Goal: Complete application form

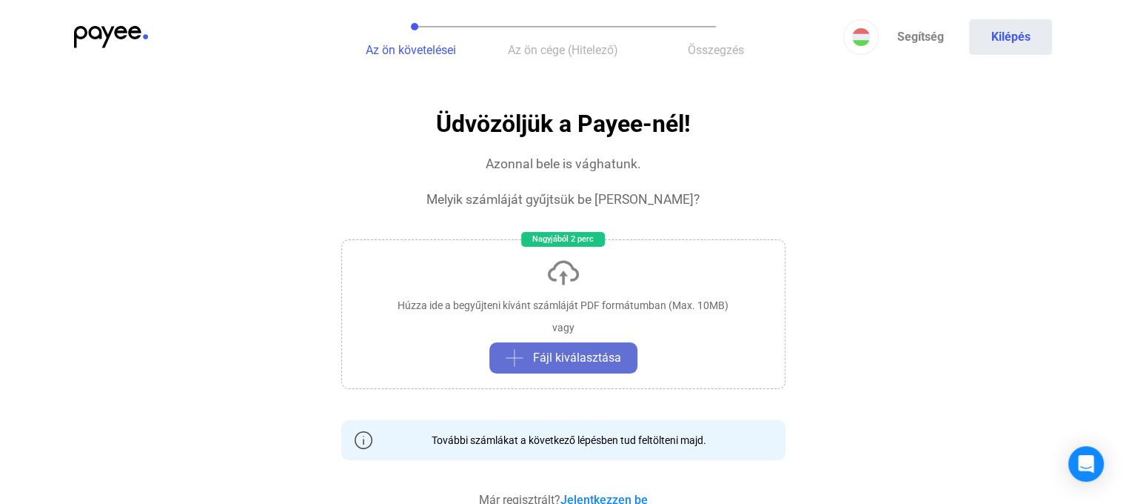
click at [569, 352] on span "Fájl kiválasztása" at bounding box center [577, 358] width 88 height 18
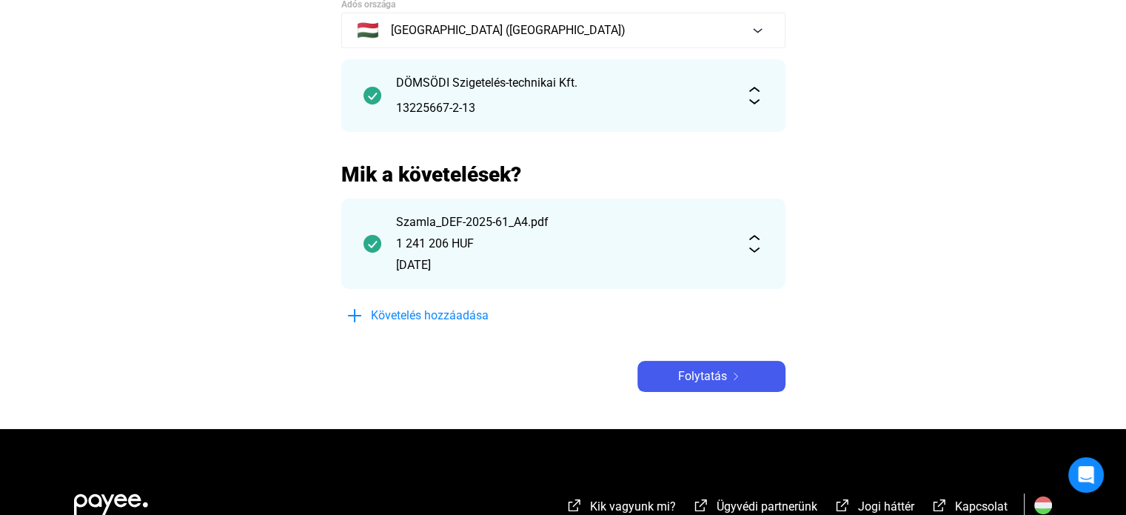
scroll to position [148, 0]
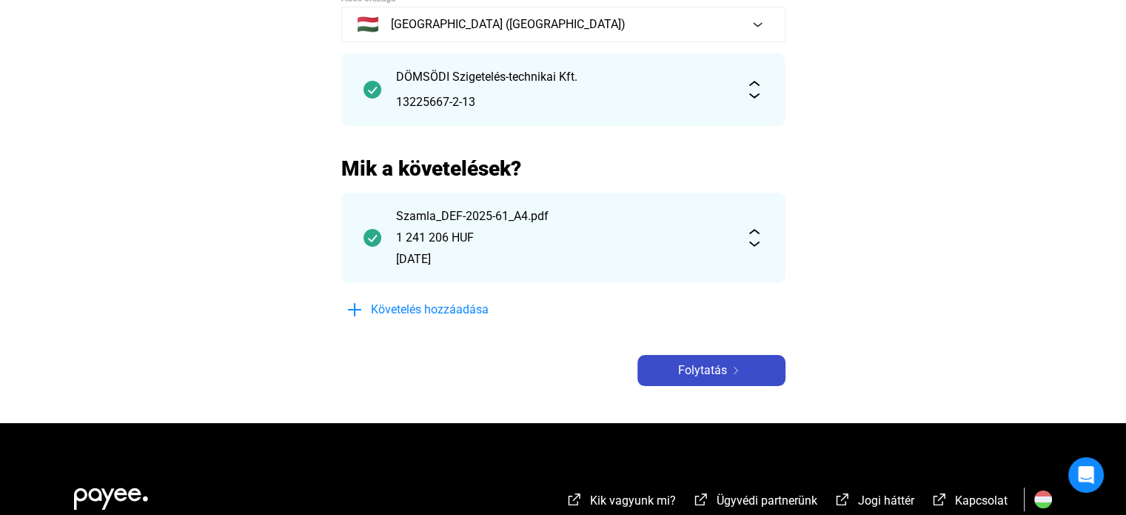
click at [723, 375] on span "Folytatás" at bounding box center [702, 370] width 49 height 18
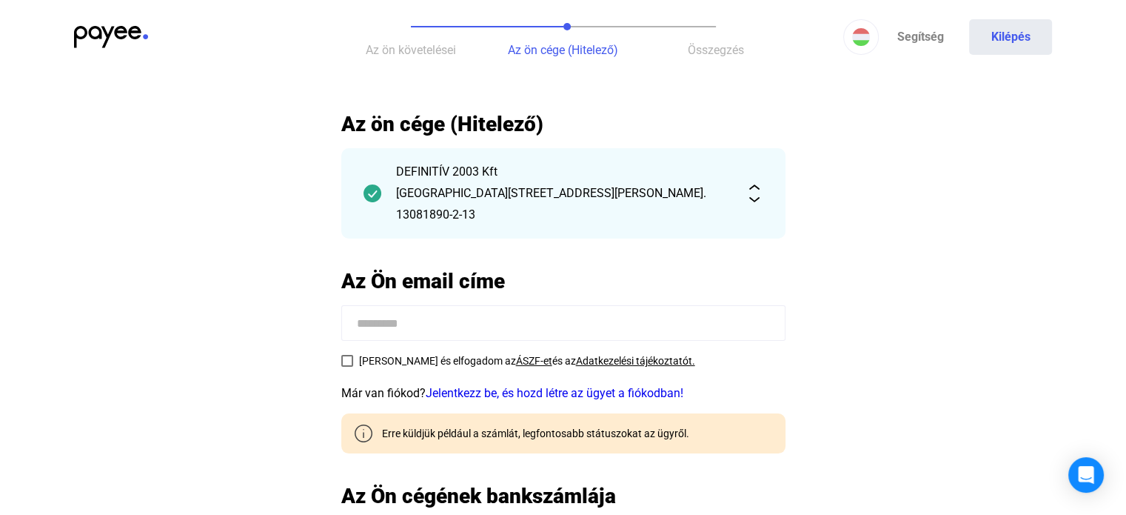
click at [344, 364] on span at bounding box center [347, 361] width 12 height 12
click at [434, 321] on input at bounding box center [563, 323] width 444 height 36
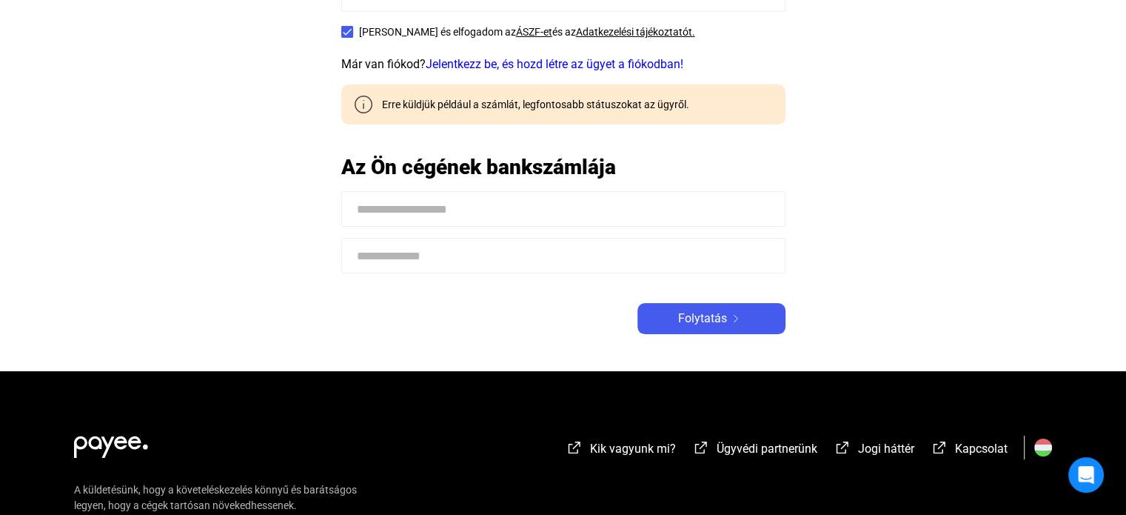
scroll to position [370, 0]
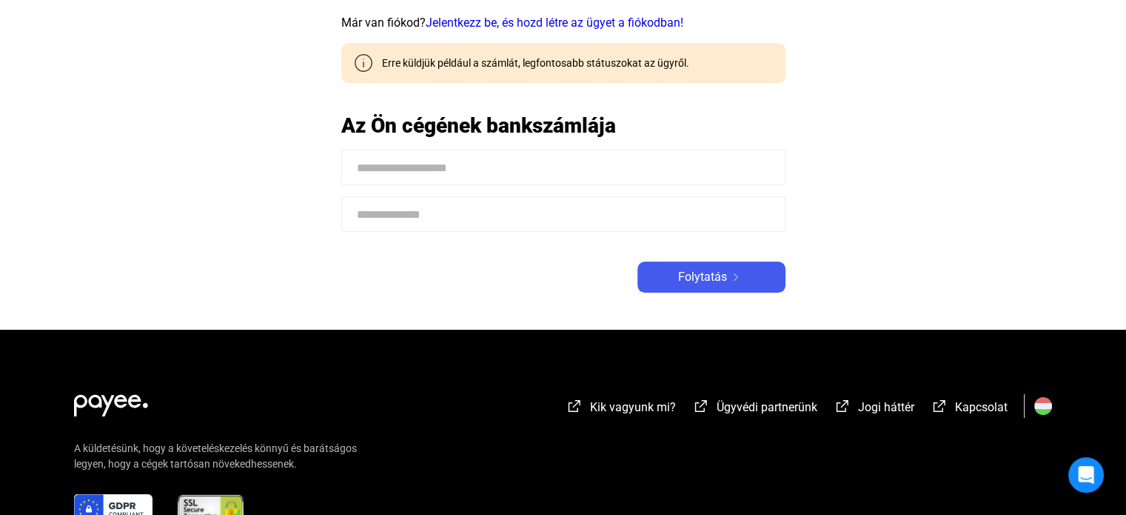
type input "**********"
click at [475, 159] on input at bounding box center [563, 168] width 444 height 36
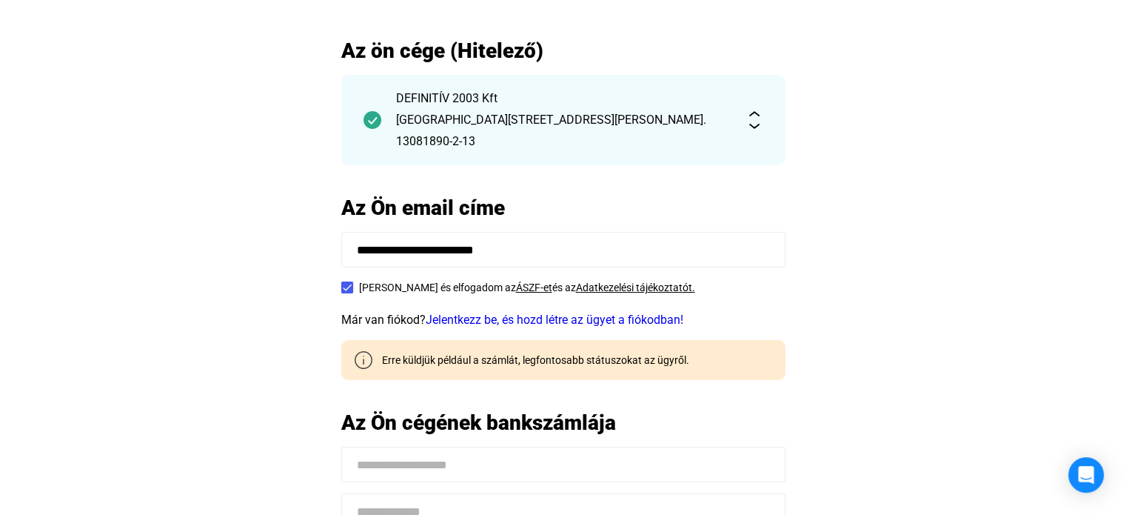
scroll to position [74, 0]
